Goal: Check status: Check status

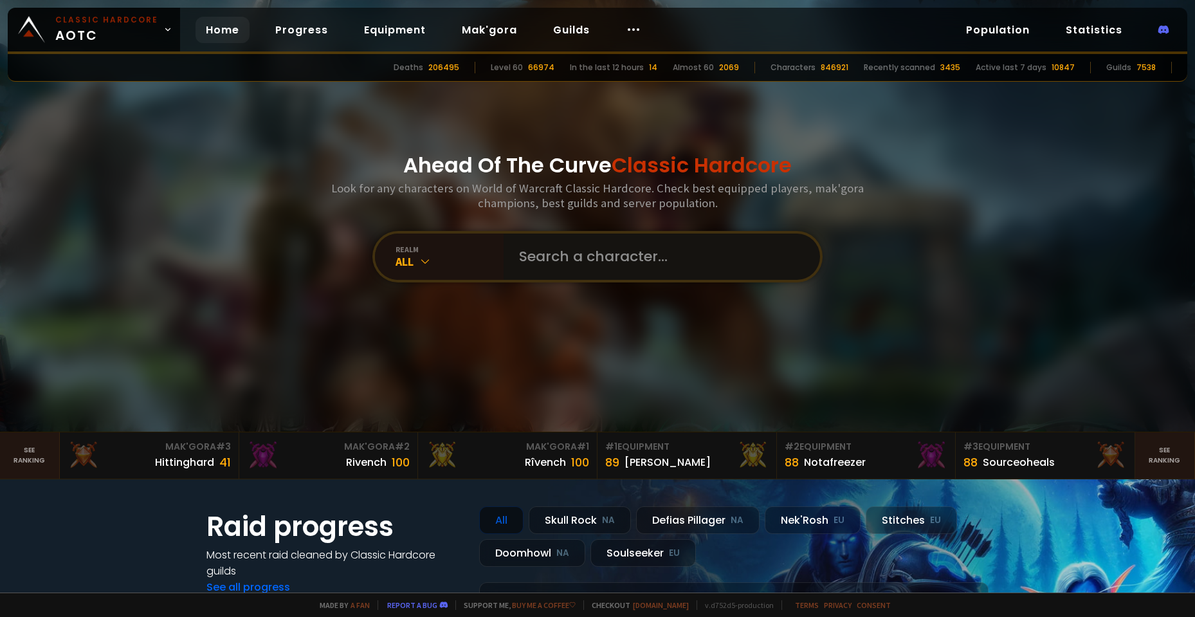
click at [569, 271] on input "text" at bounding box center [657, 257] width 293 height 46
paste input "Bönd"
type input "Bönd"
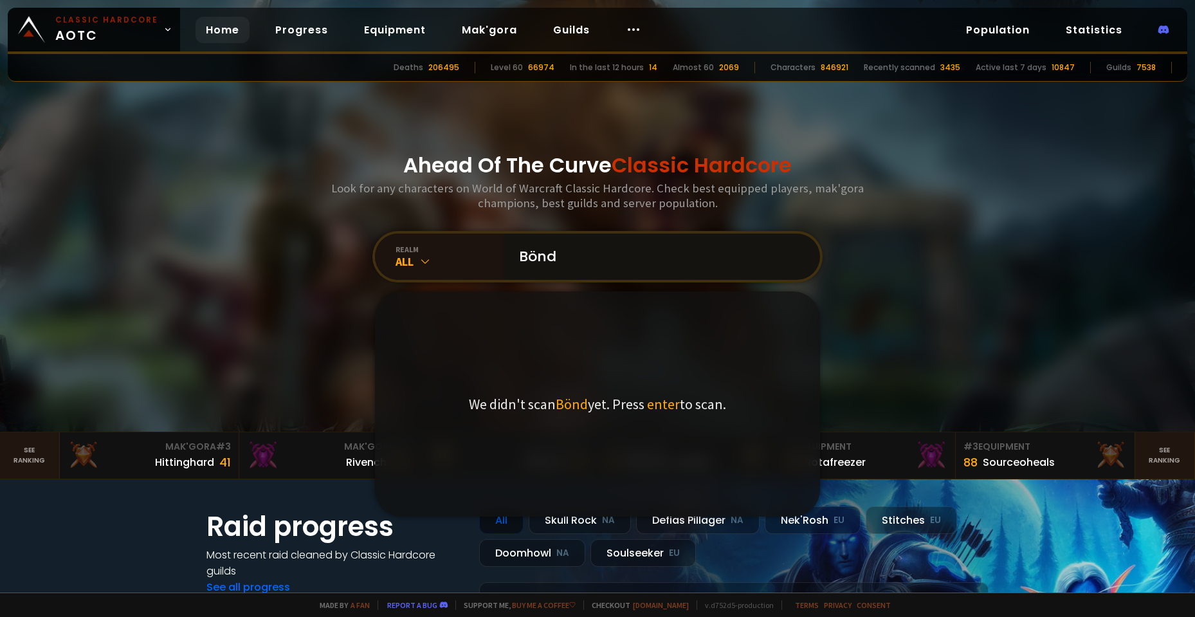
click at [604, 269] on input "Bönd" at bounding box center [657, 257] width 293 height 46
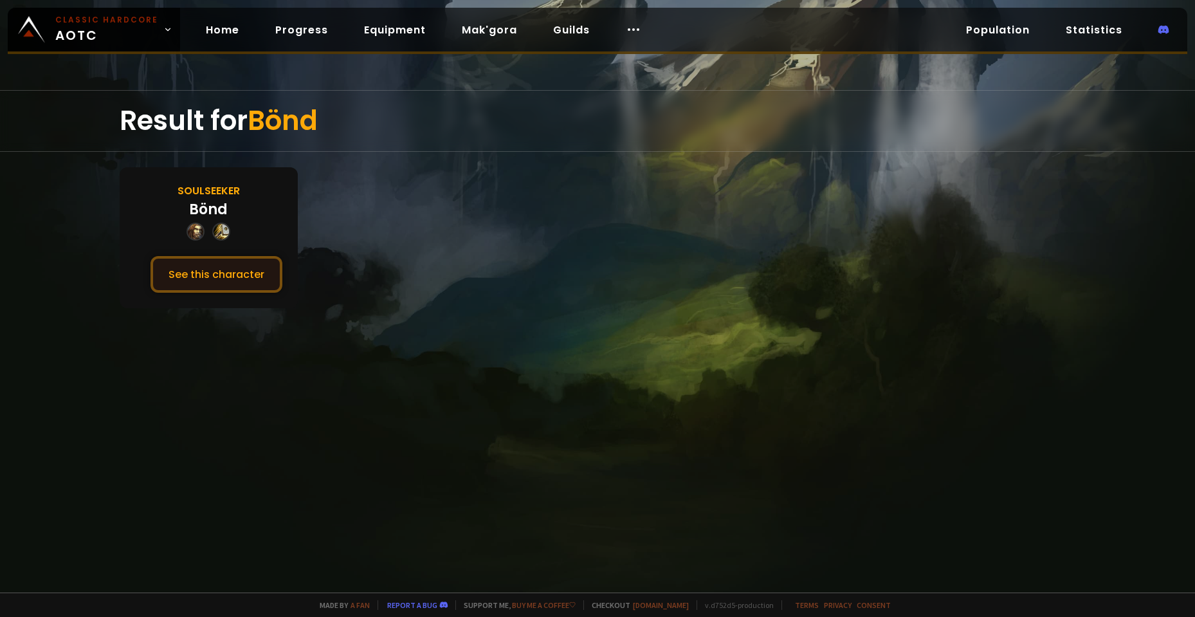
click at [194, 272] on button "See this character" at bounding box center [217, 274] width 132 height 37
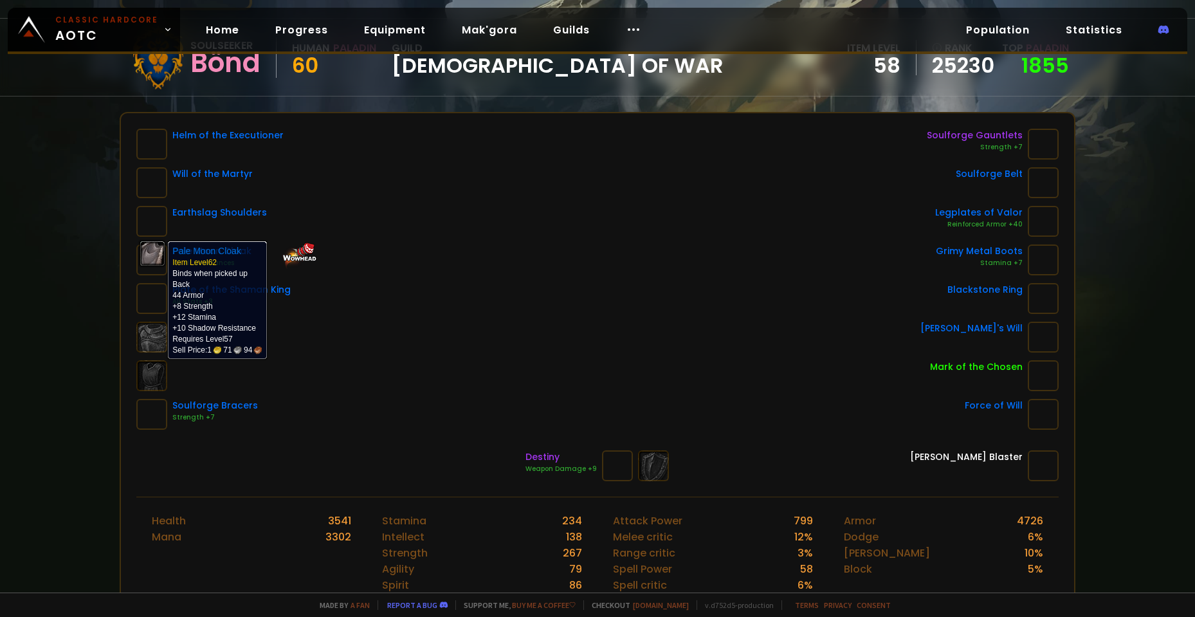
scroll to position [129, 0]
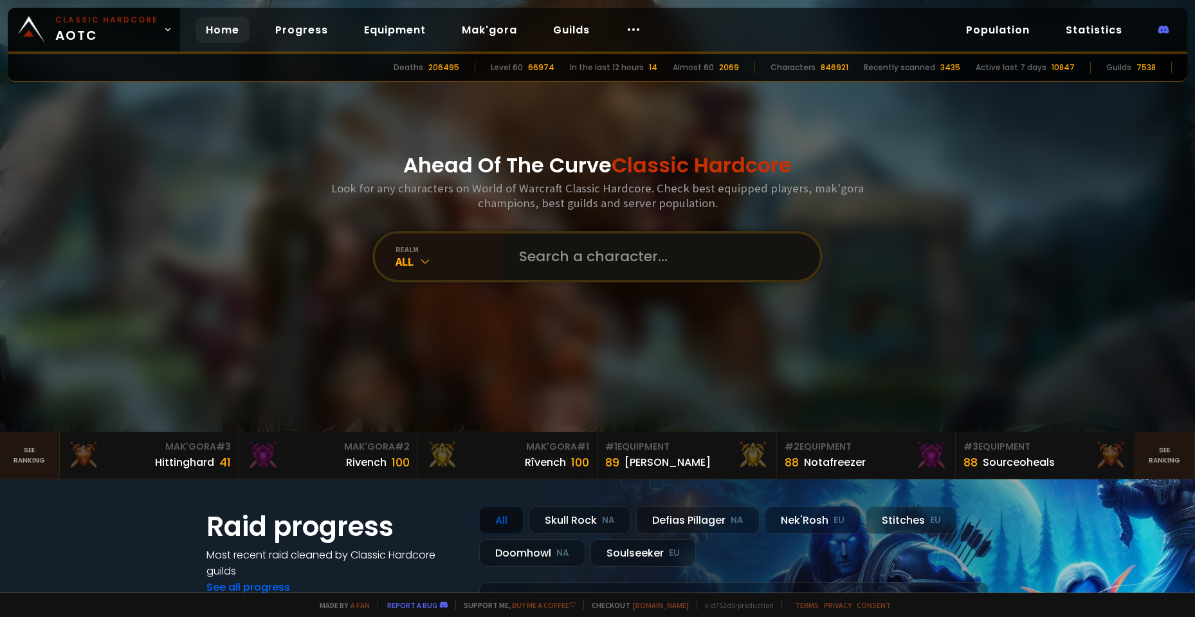
click at [556, 237] on input "text" at bounding box center [657, 257] width 293 height 46
paste input "Feraa"
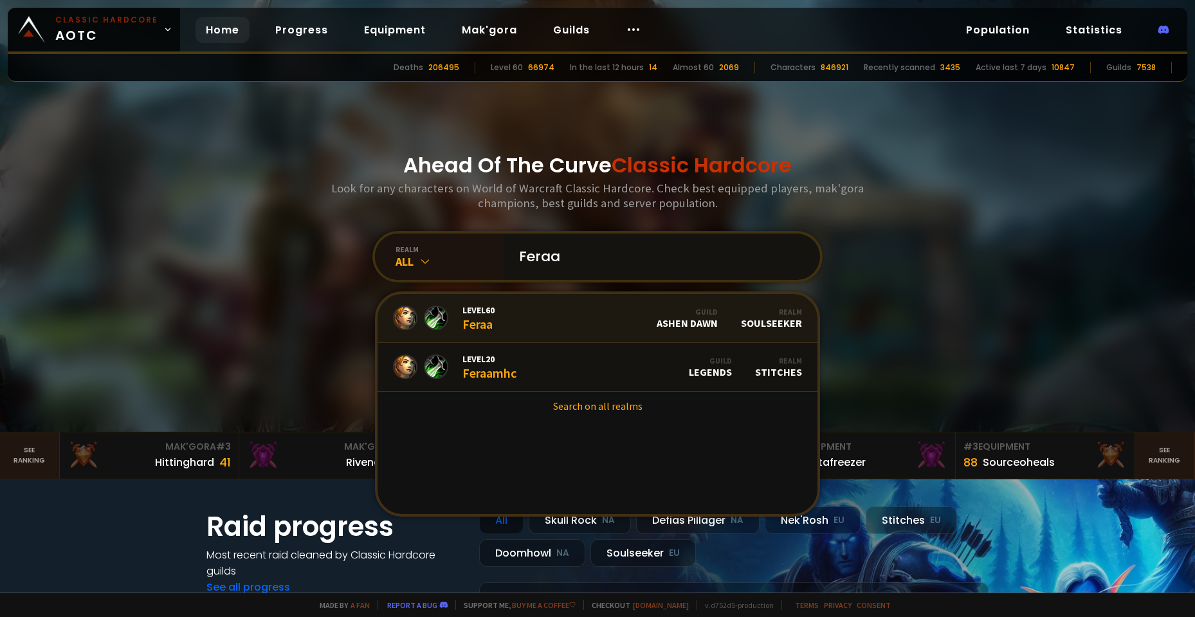
type input "Feraa"
click at [518, 316] on link "Level 60 Feraa Guild Ashen Dawn Realm Soulseeker" at bounding box center [598, 318] width 440 height 49
